Goal: Task Accomplishment & Management: Use online tool/utility

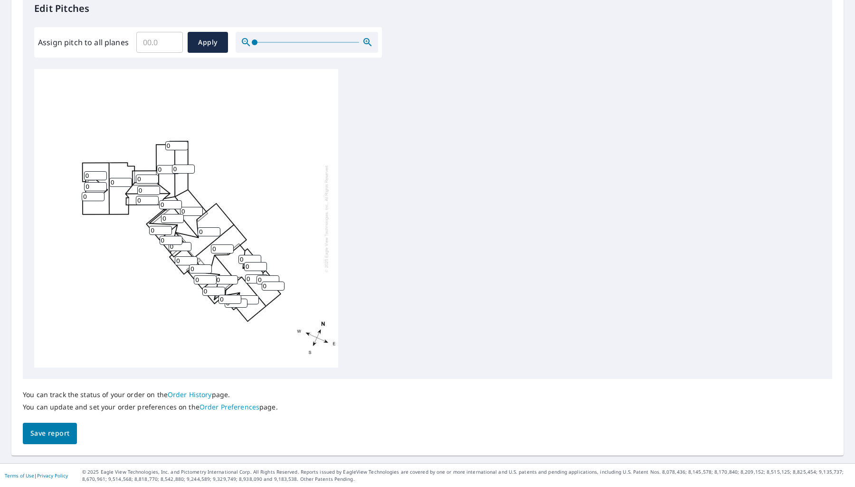
drag, startPoint x: 251, startPoint y: 224, endPoint x: 283, endPoint y: 240, distance: 35.3
click at [283, 241] on div "0 0 0 0 0 0 0 0 0 0 0 0 0 0 0 0 0 0 0 0 0 0 0 0 0 0 0 0 0 0 0" at bounding box center [186, 218] width 304 height 298
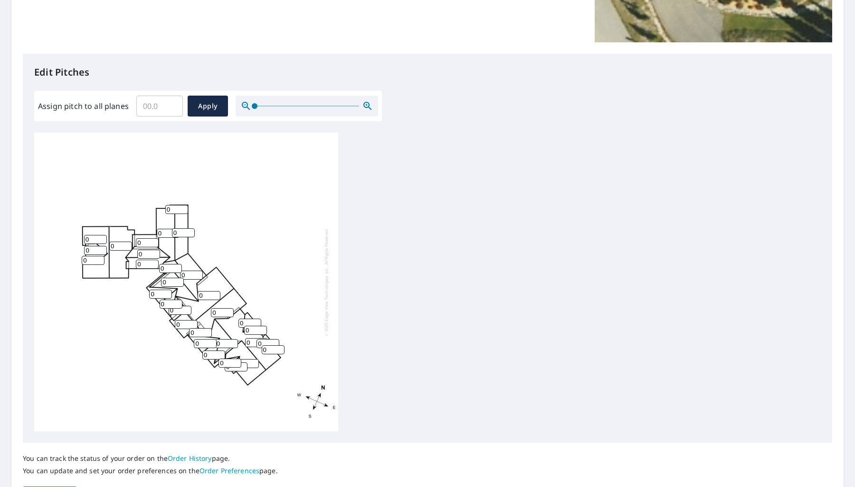
scroll to position [201, 0]
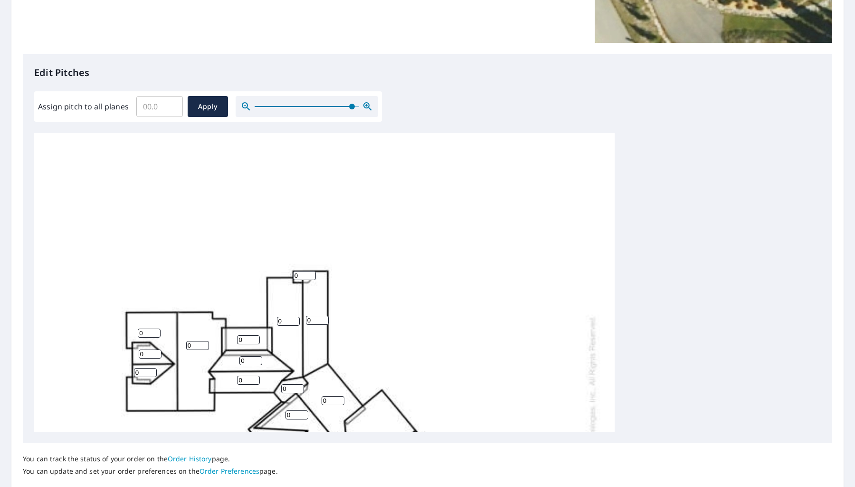
drag, startPoint x: 251, startPoint y: 107, endPoint x: 351, endPoint y: 122, distance: 100.5
click at [351, 122] on div "Edit Pitches Assign pitch to all planes ​ Apply 0 0 0 0 0 0 0 0 0 0 0 0 0 0 0 0…" at bounding box center [428, 248] width 810 height 389
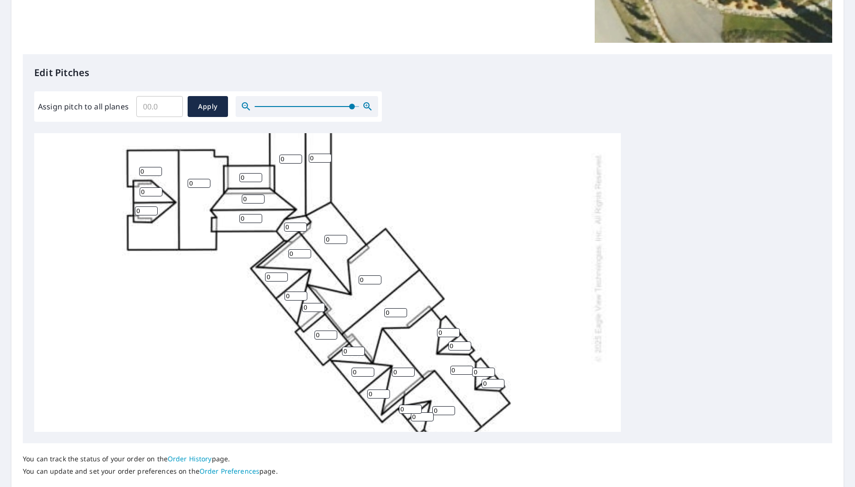
scroll to position [164, 0]
click at [163, 110] on input "Assign pitch to all planes" at bounding box center [159, 106] width 47 height 27
type input "8"
click at [207, 108] on span "Apply" at bounding box center [207, 107] width 25 height 12
type input "8"
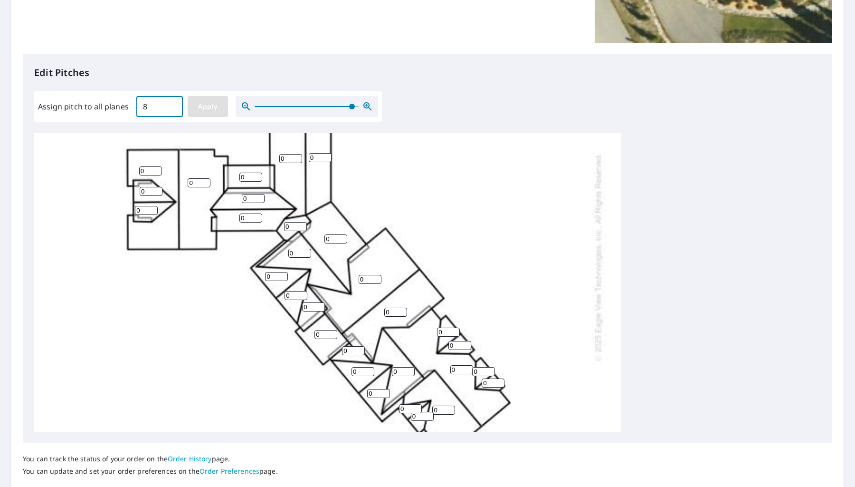
type input "8"
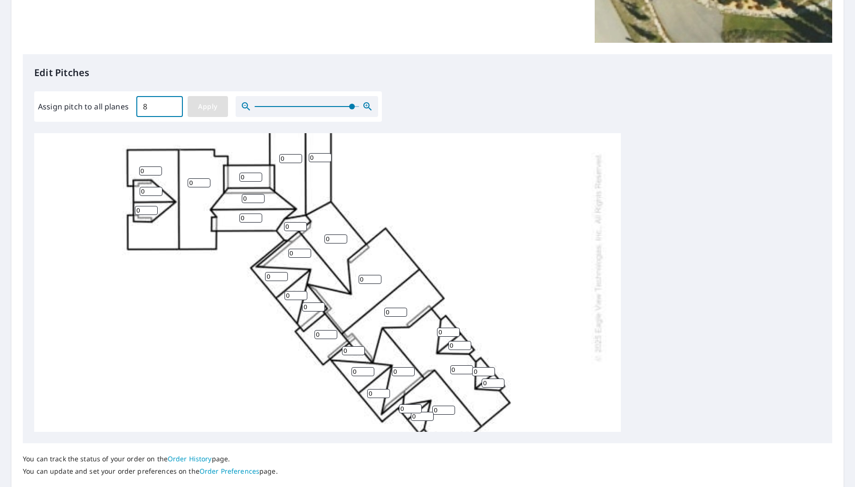
type input "8"
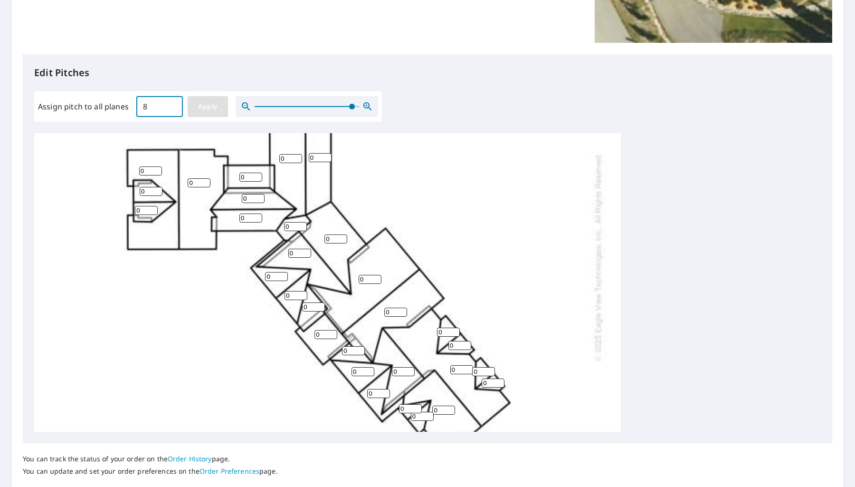
type input "8"
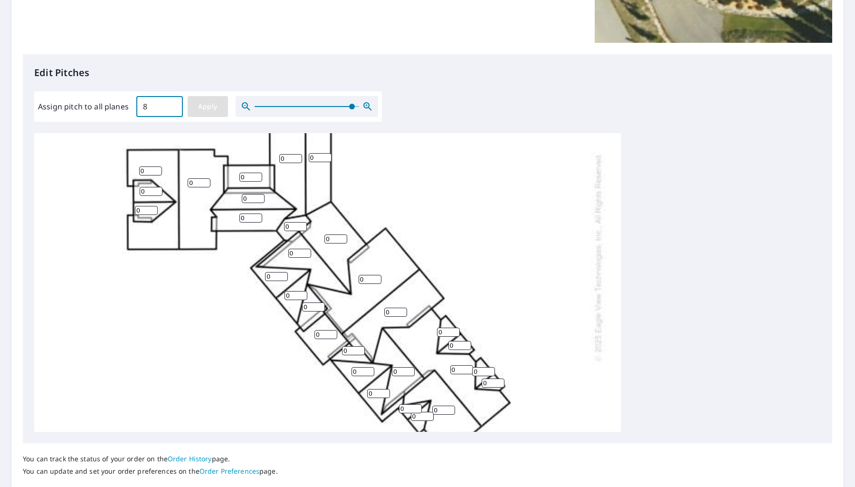
type input "8"
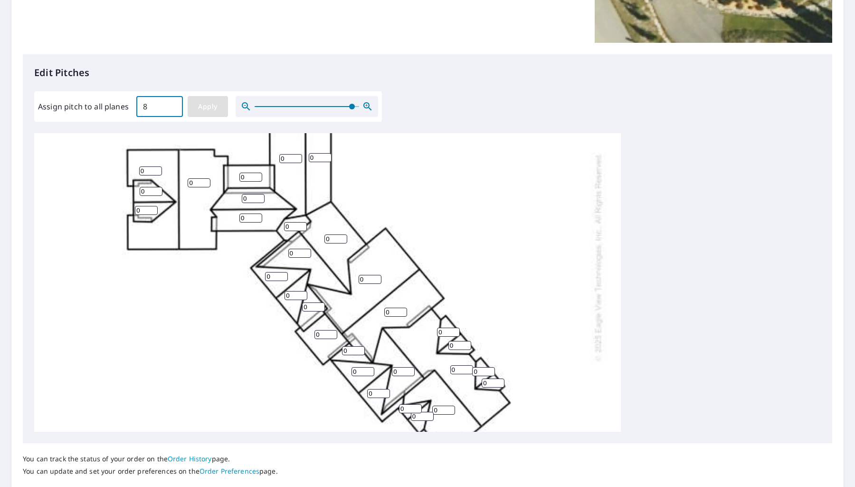
type input "8"
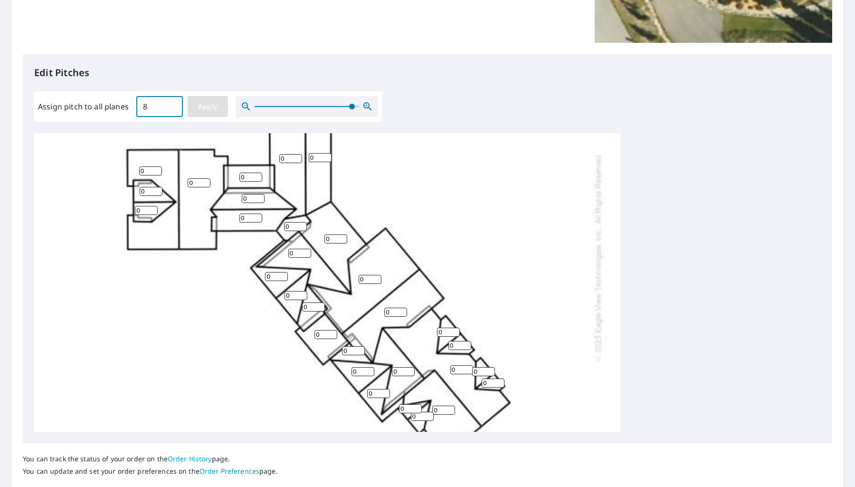
type input "8"
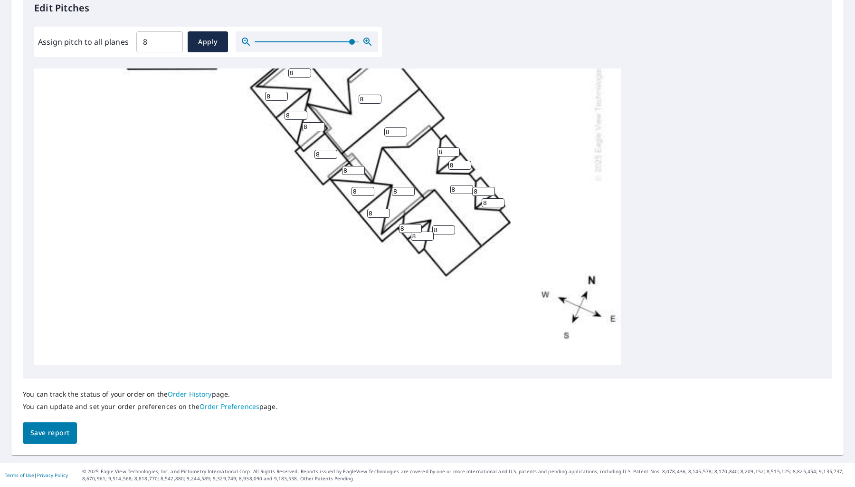
scroll to position [265, 0]
click at [67, 429] on span "Save report" at bounding box center [49, 433] width 39 height 12
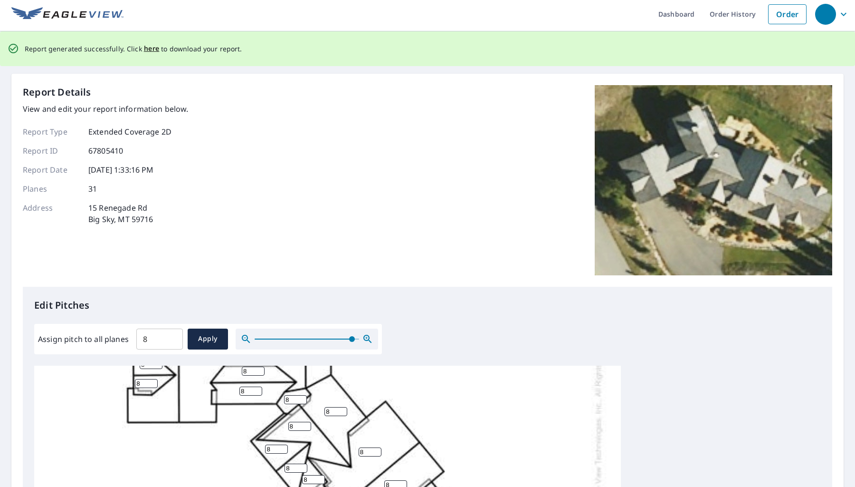
scroll to position [0, 0]
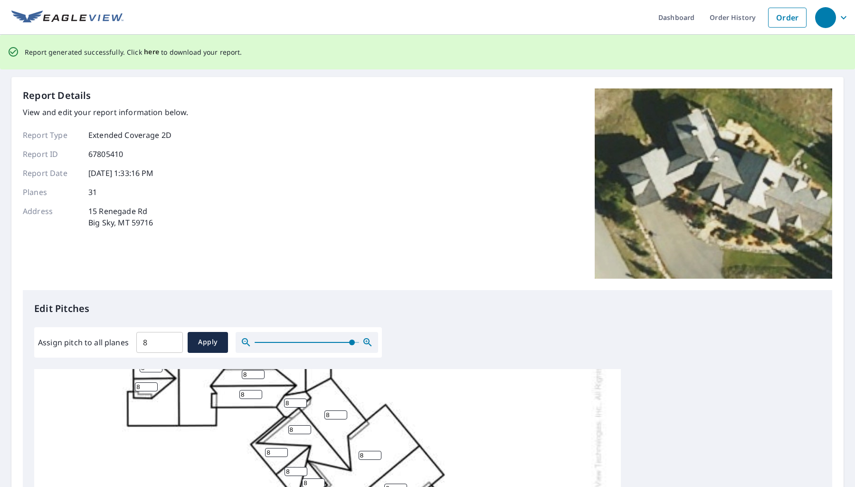
click at [151, 53] on span "here" at bounding box center [152, 52] width 16 height 12
